Goal: Task Accomplishment & Management: Use online tool/utility

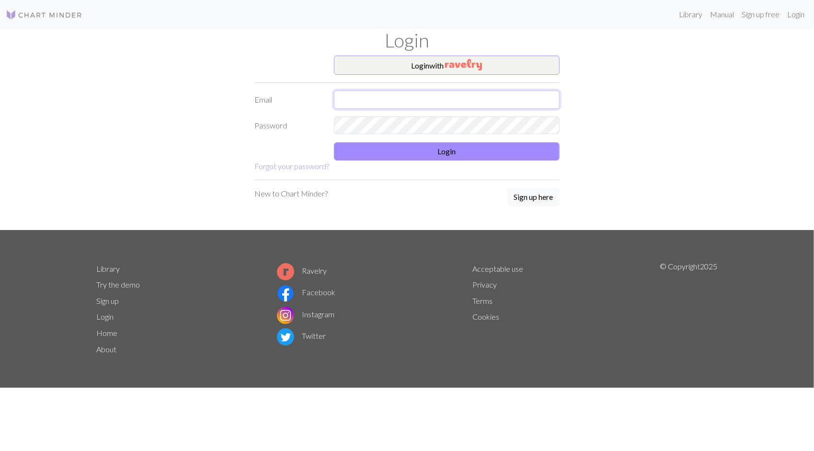
click at [369, 99] on input "text" at bounding box center [447, 100] width 226 height 18
click at [385, 69] on button "Login with" at bounding box center [447, 65] width 226 height 19
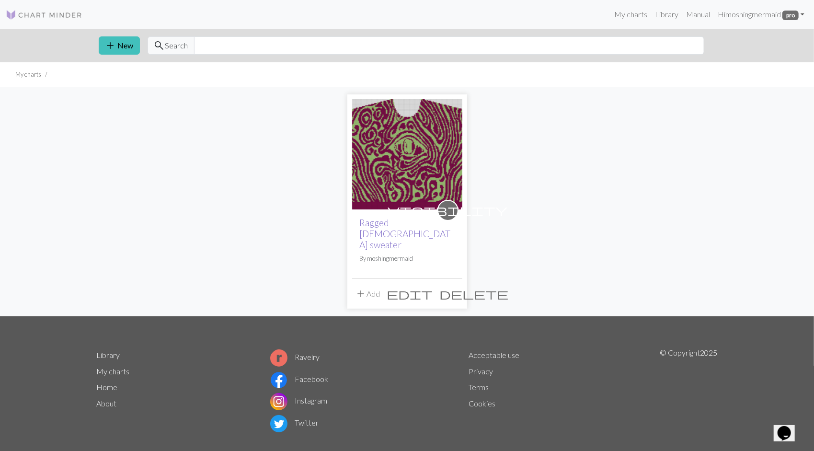
click at [379, 222] on link "Ragged [DEMOGRAPHIC_DATA] sweater" at bounding box center [405, 233] width 91 height 33
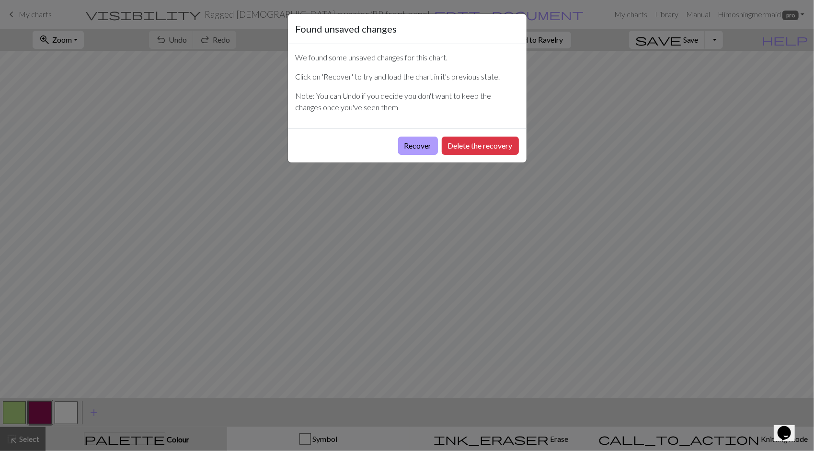
click at [423, 147] on button "Recover" at bounding box center [418, 145] width 40 height 18
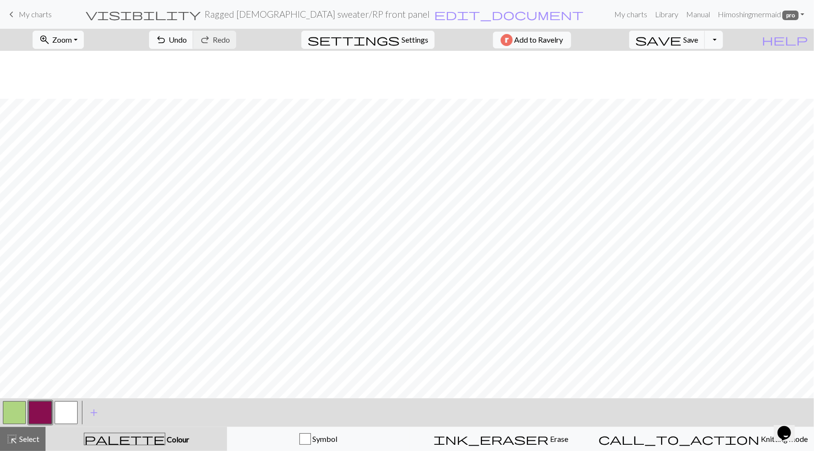
scroll to position [986, 0]
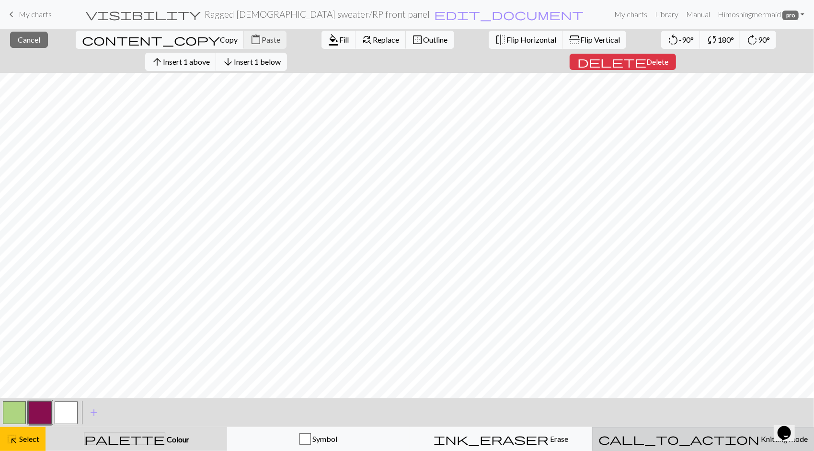
click at [759, 442] on span "Knitting mode" at bounding box center [783, 438] width 48 height 9
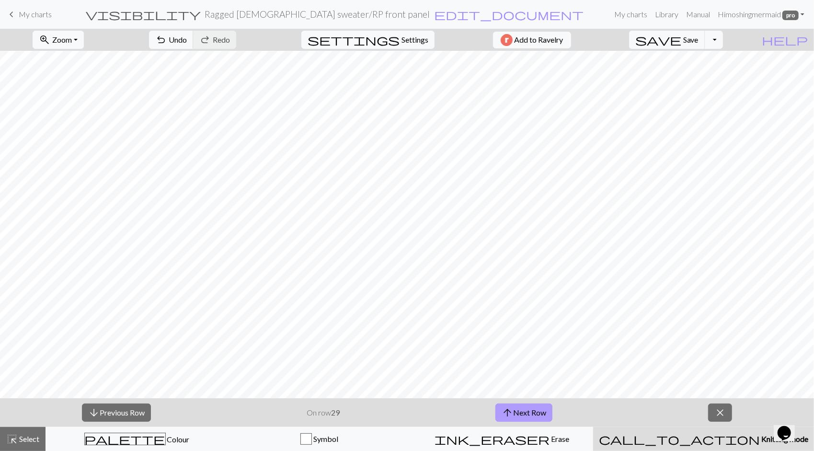
click at [522, 412] on button "arrow_upward Next Row" at bounding box center [523, 412] width 57 height 18
